Goal: Use online tool/utility: Utilize a website feature to perform a specific function

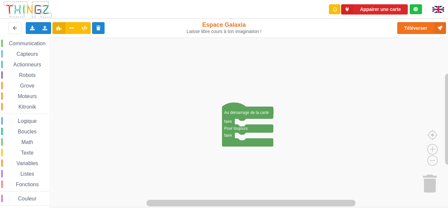
scroll to position [25, 0]
click at [10, 152] on div "Texte" at bounding box center [25, 150] width 48 height 7
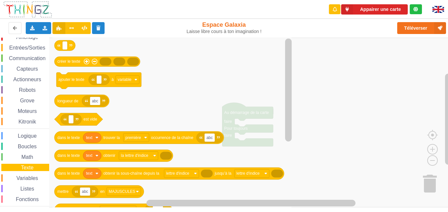
scroll to position [0, 0]
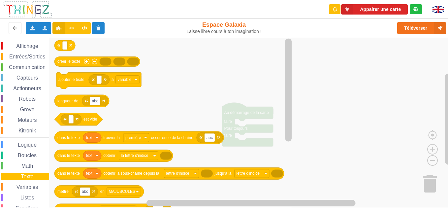
click at [23, 48] on span "Affichage" at bounding box center [27, 46] width 24 height 6
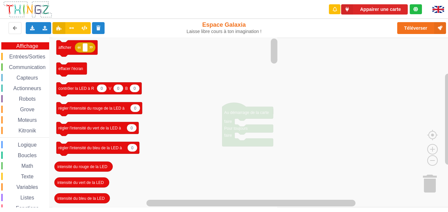
click at [29, 56] on span "Entrées/Sorties" at bounding box center [27, 57] width 38 height 6
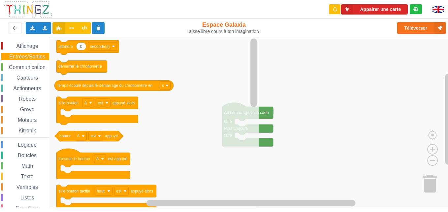
click at [27, 67] on span "Communication" at bounding box center [27, 67] width 39 height 6
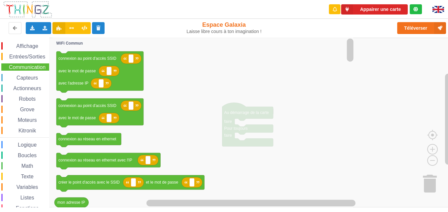
click at [27, 77] on span "Capteurs" at bounding box center [27, 78] width 23 height 6
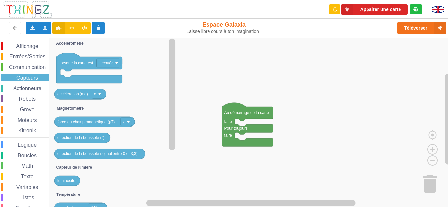
click at [33, 88] on span "Actionneurs" at bounding box center [27, 88] width 30 height 6
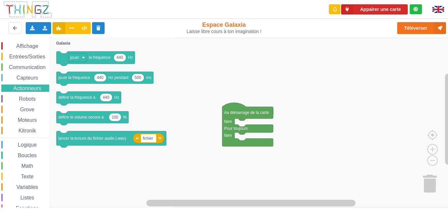
click at [29, 100] on span "Robots" at bounding box center [27, 99] width 19 height 6
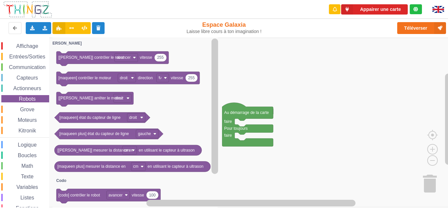
click at [31, 110] on span "Grove" at bounding box center [27, 110] width 16 height 6
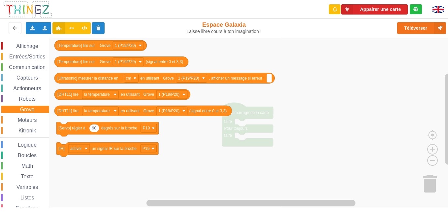
click at [30, 119] on span "Moteurs" at bounding box center [27, 120] width 21 height 6
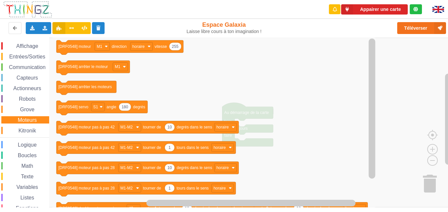
click at [34, 131] on span "Kitronik" at bounding box center [26, 131] width 19 height 6
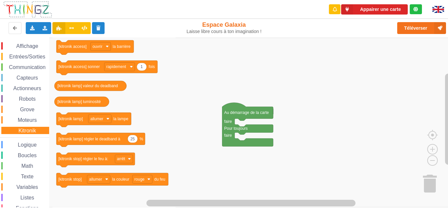
click at [29, 145] on span "Logique" at bounding box center [27, 145] width 21 height 6
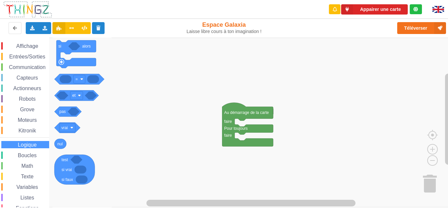
click at [31, 146] on span "Logique" at bounding box center [27, 145] width 21 height 6
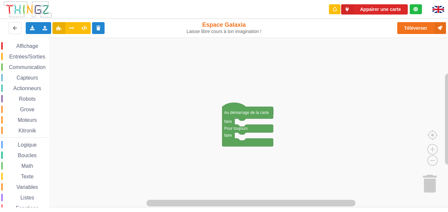
click at [33, 156] on span "Boucles" at bounding box center [27, 155] width 21 height 6
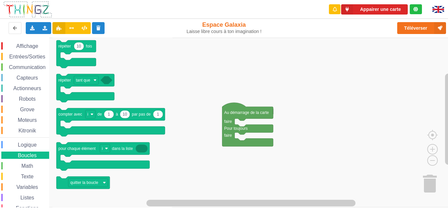
click at [32, 165] on span "Math" at bounding box center [27, 166] width 14 height 6
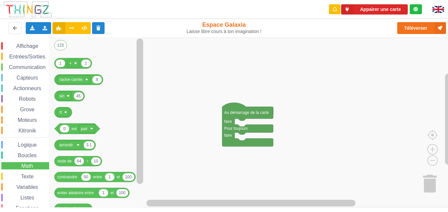
click at [30, 184] on div "Variables" at bounding box center [25, 186] width 48 height 7
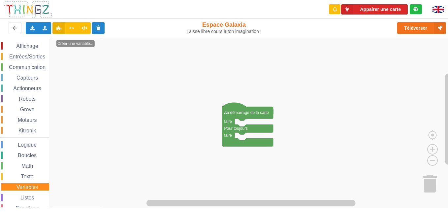
click at [33, 183] on div "Variables" at bounding box center [25, 186] width 48 height 7
click at [30, 178] on span "Texte" at bounding box center [27, 177] width 15 height 6
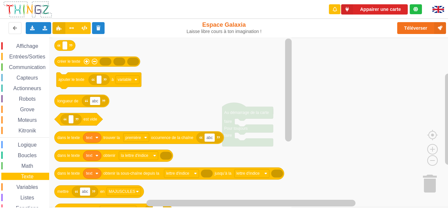
click at [29, 207] on span "Fonctions" at bounding box center [27, 208] width 25 height 6
click at [20, 169] on span "Espace de travail de Blocky" at bounding box center [17, 165] width 5 height 5
click at [22, 173] on div "Texte" at bounding box center [25, 176] width 48 height 7
click at [25, 167] on span "Math" at bounding box center [27, 166] width 14 height 6
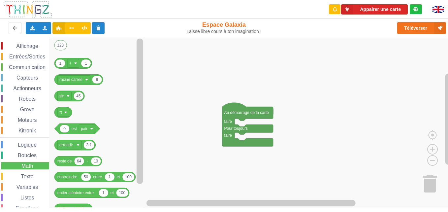
click at [39, 58] on span "Entrées/Sorties" at bounding box center [27, 57] width 38 height 6
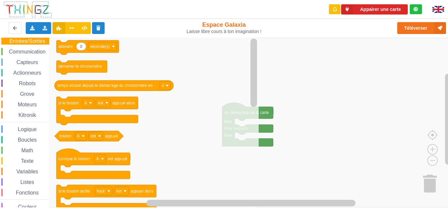
scroll to position [25, 0]
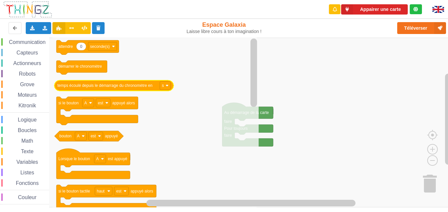
click at [17, 153] on span "Espace de travail de Blocky" at bounding box center [17, 151] width 5 height 5
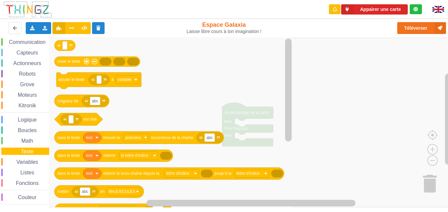
click at [25, 171] on span "Listes" at bounding box center [27, 173] width 16 height 6
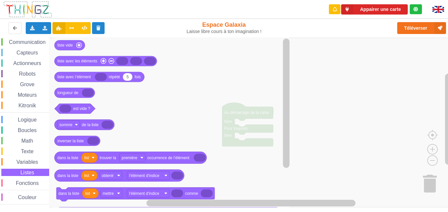
click at [20, 44] on span "Communication" at bounding box center [27, 42] width 39 height 6
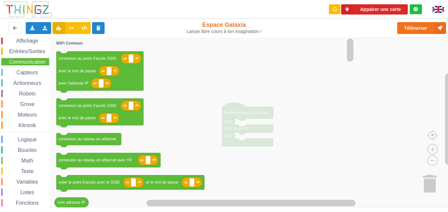
scroll to position [0, 0]
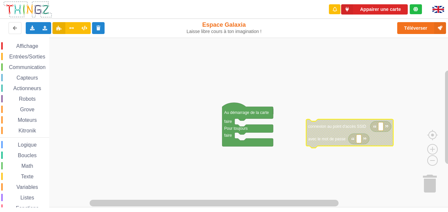
click at [382, 124] on rect "Espace de travail de Blocky" at bounding box center [380, 126] width 5 height 9
type input "technoa"
click at [376, 116] on rect "Espace de travail de Blocky" at bounding box center [226, 123] width 453 height 170
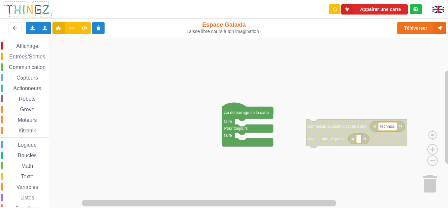
click at [395, 130] on rect "Espace de travail de Blocky" at bounding box center [387, 126] width 19 height 9
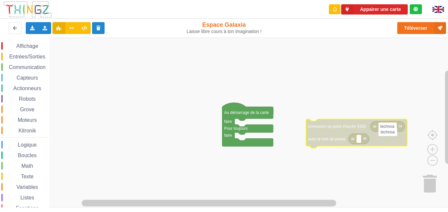
click at [394, 128] on input "technoa" at bounding box center [387, 132] width 19 height 9
type input "technoa5"
click at [358, 141] on text "Espace de travail de Blocky" at bounding box center [358, 138] width 1 height 5
type input "1234567890"
click at [325, 170] on rect "Espace de travail de Blocky" at bounding box center [226, 123] width 453 height 170
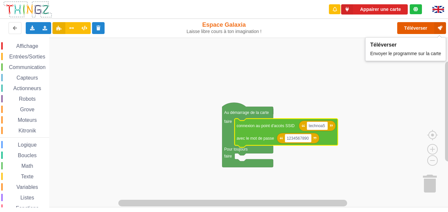
click at [419, 27] on button "Téléverser" at bounding box center [421, 28] width 49 height 12
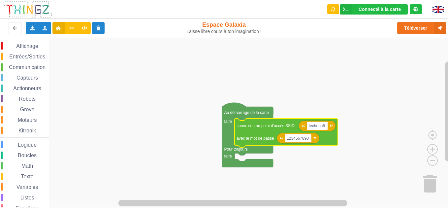
click at [18, 64] on span "Communication" at bounding box center [27, 67] width 39 height 6
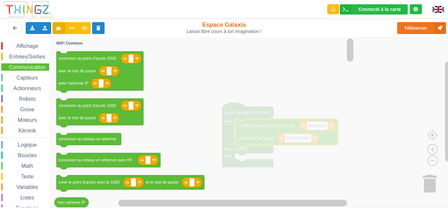
drag, startPoint x: 49, startPoint y: 91, endPoint x: 49, endPoint y: 114, distance: 23.8
click at [49, 114] on div "Affichage Entrées/Sorties Communication Capteurs Actionneurs Robots Grove Moteu…" at bounding box center [24, 123] width 49 height 170
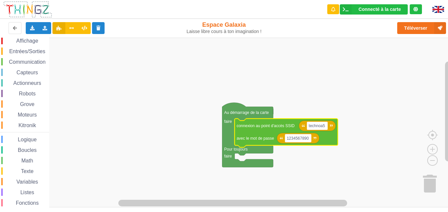
scroll to position [4, 0]
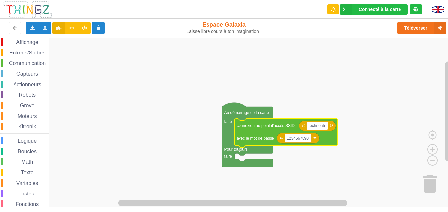
click at [28, 64] on span "Communication" at bounding box center [27, 63] width 39 height 6
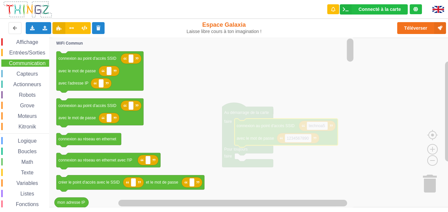
click at [95, 92] on rect "Espace de travail de Blocky" at bounding box center [226, 123] width 453 height 170
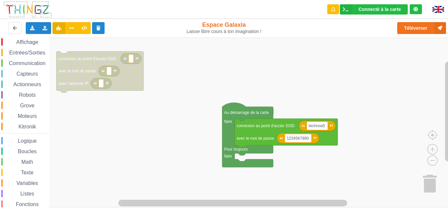
click at [84, 80] on icon "Espace de travail de Blocky" at bounding box center [99, 71] width 87 height 41
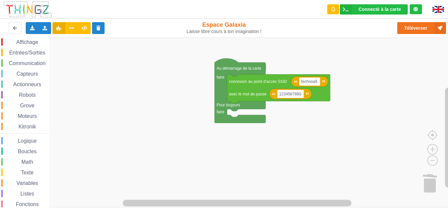
click at [34, 65] on span "Communication" at bounding box center [27, 63] width 39 height 6
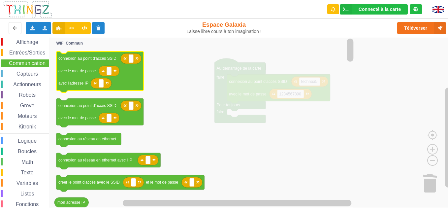
click at [86, 92] on rect "Espace de travail de Blocky" at bounding box center [99, 71] width 87 height 41
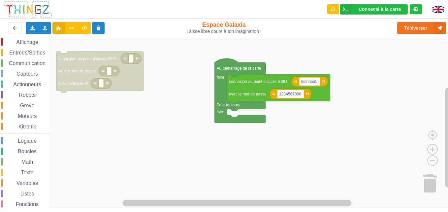
click at [26, 64] on span "Communication" at bounding box center [27, 63] width 39 height 6
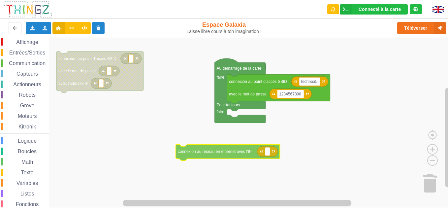
click at [234, 155] on div "Affichage Entrées/Sorties Communication Capteurs Actionneurs Robots Grove Moteu…" at bounding box center [226, 123] width 453 height 170
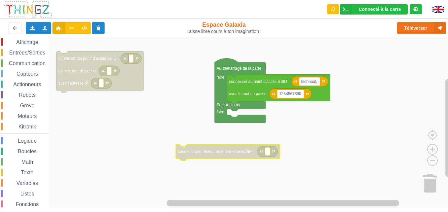
click at [268, 153] on text "Espace de travail de Blocky" at bounding box center [267, 151] width 1 height 5
type input "[TECHNICAL_ID]"
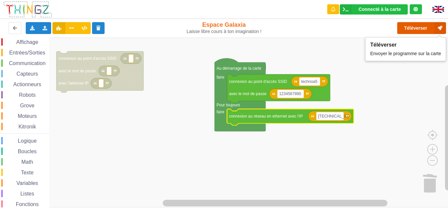
click at [423, 33] on button "Téléverser" at bounding box center [421, 28] width 49 height 12
